Goal: Transaction & Acquisition: Book appointment/travel/reservation

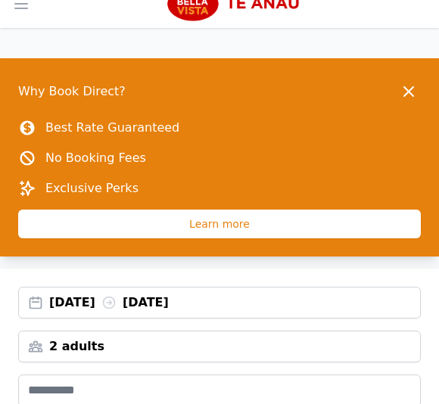
scroll to position [75, 0]
click at [409, 93] on icon "button" at bounding box center [409, 92] width 18 height 18
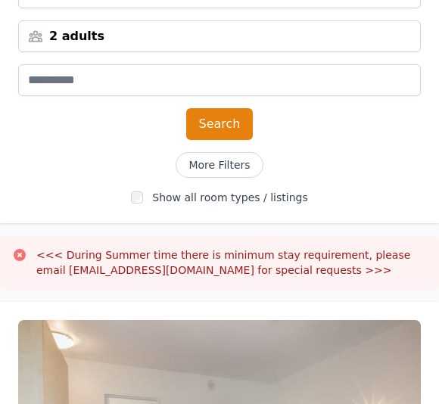
click at [223, 126] on button "Search" at bounding box center [219, 125] width 67 height 32
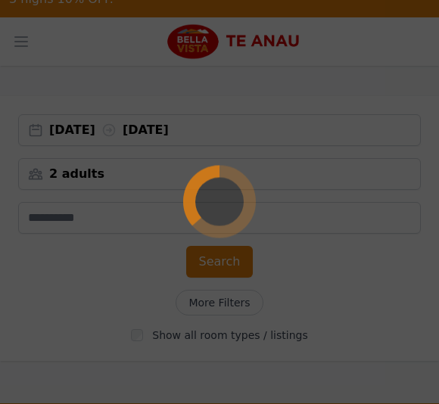
scroll to position [0, 0]
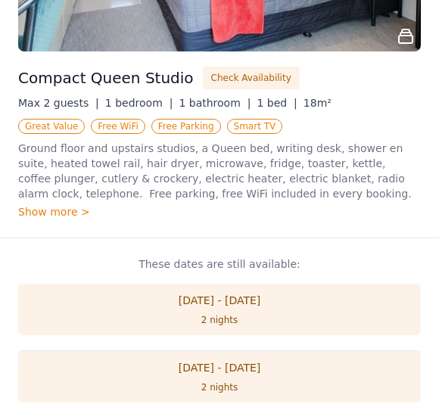
click at [240, 82] on button "Check Availability" at bounding box center [251, 78] width 97 height 23
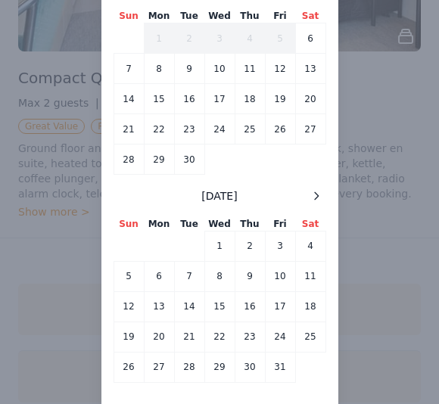
scroll to position [108, 0]
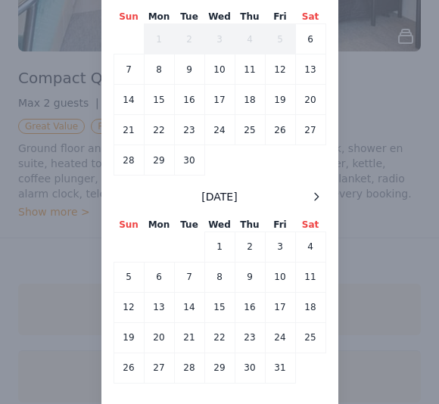
click at [316, 195] on icon at bounding box center [316, 197] width 12 height 12
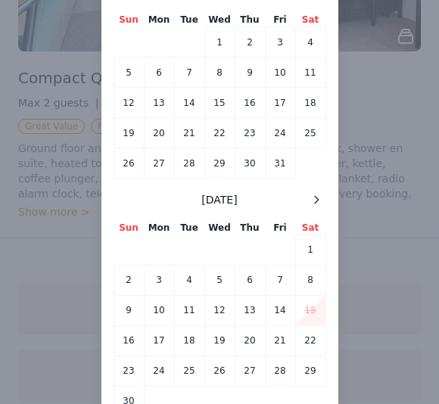
click at [316, 199] on icon at bounding box center [316, 200] width 12 height 12
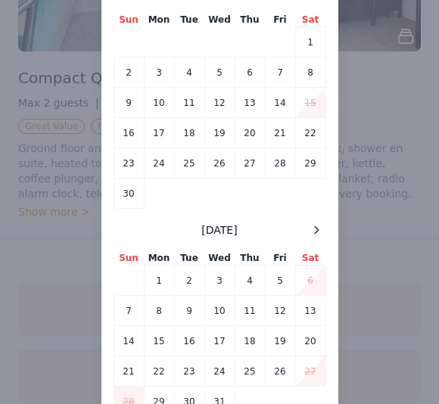
click at [320, 230] on icon at bounding box center [316, 230] width 12 height 12
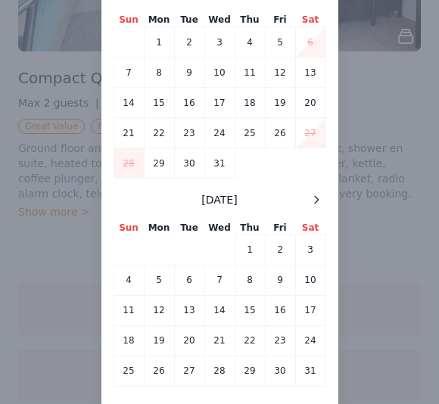
click at [251, 256] on td "1" at bounding box center [250, 250] width 30 height 30
click at [285, 253] on td "2" at bounding box center [280, 250] width 30 height 30
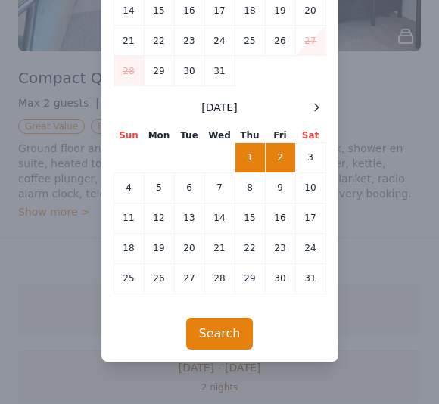
scroll to position [207, 0]
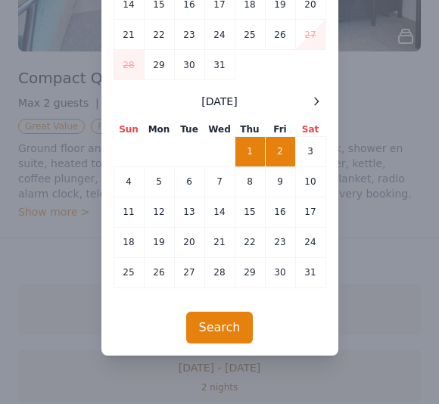
click at [235, 333] on button "Search" at bounding box center [219, 328] width 67 height 32
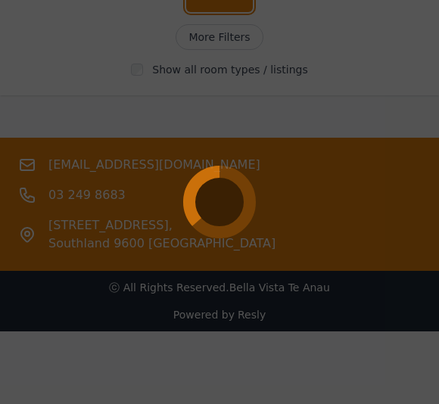
scroll to position [303, 0]
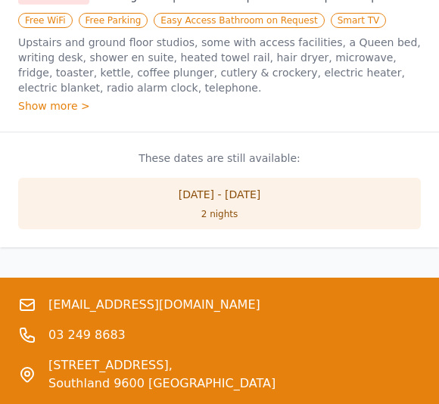
click at [348, 208] on div "2 nights" at bounding box center [219, 214] width 373 height 12
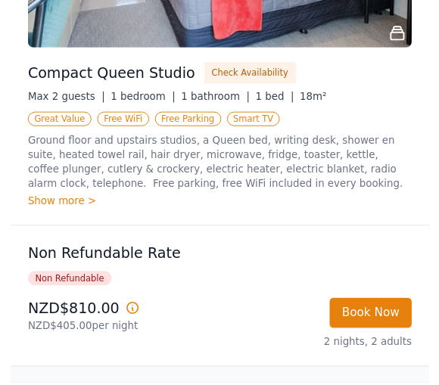
scroll to position [682, 0]
